Goal: Task Accomplishment & Management: Use online tool/utility

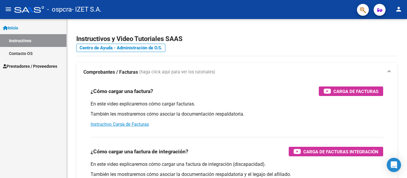
click at [24, 62] on link "Prestadores / Proveedores" at bounding box center [33, 66] width 66 height 13
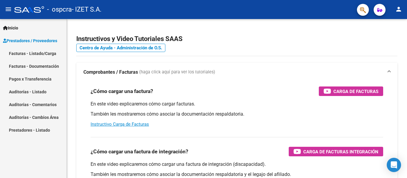
click at [54, 66] on link "Facturas - Documentación" at bounding box center [33, 66] width 66 height 13
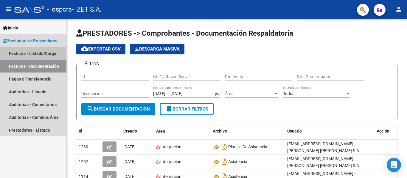
click at [49, 54] on link "Facturas - Listado/Carga" at bounding box center [33, 53] width 66 height 13
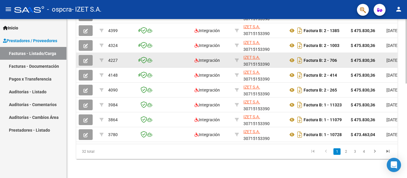
scroll to position [203, 0]
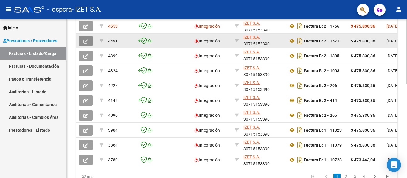
click at [86, 39] on icon "button" at bounding box center [85, 41] width 4 height 4
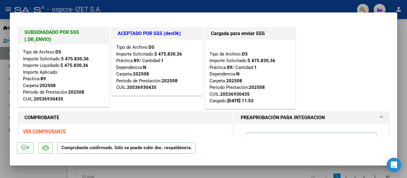
click at [57, 131] on strong "VER COMPROBANTE" at bounding box center [44, 131] width 43 height 5
